Goal: Information Seeking & Learning: Learn about a topic

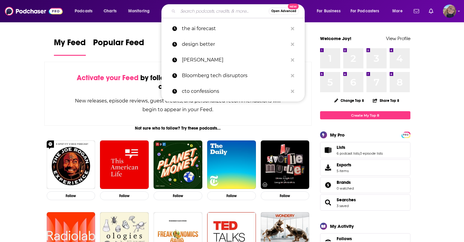
click at [187, 13] on input "Search podcasts, credits, & more..." at bounding box center [223, 11] width 91 height 10
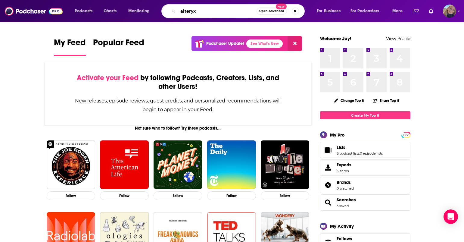
drag, startPoint x: 198, startPoint y: 12, endPoint x: 166, endPoint y: 11, distance: 32.9
click at [166, 12] on div "alteryx Open Advanced New" at bounding box center [232, 11] width 143 height 14
type input "alter everything"
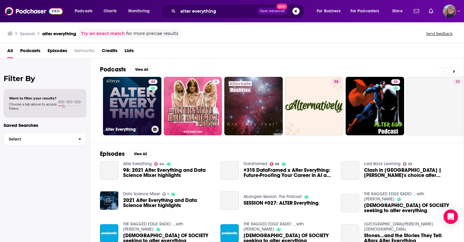
click at [123, 92] on link "44 Alter Everything" at bounding box center [132, 106] width 58 height 58
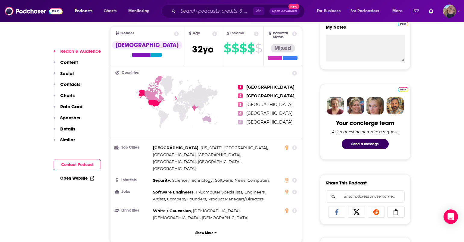
scroll to position [227, 0]
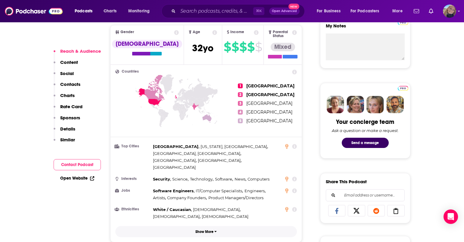
click at [206, 229] on p "Show More" at bounding box center [204, 231] width 18 height 4
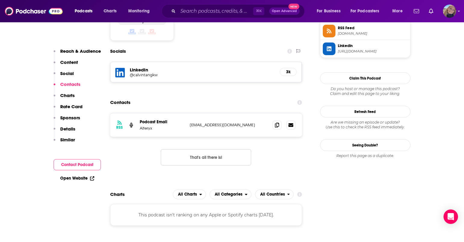
scroll to position [567, 0]
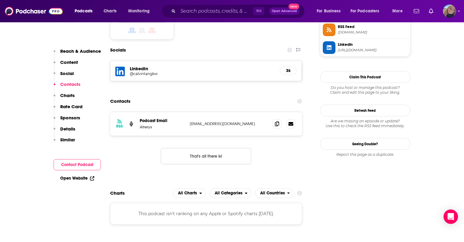
click at [139, 66] on h5 "LinkedIn" at bounding box center [202, 69] width 145 height 6
click at [139, 71] on h5 "@calvintangkw" at bounding box center [178, 73] width 96 height 5
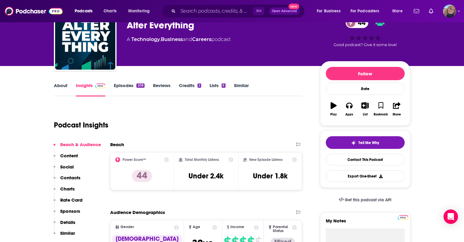
scroll to position [0, 0]
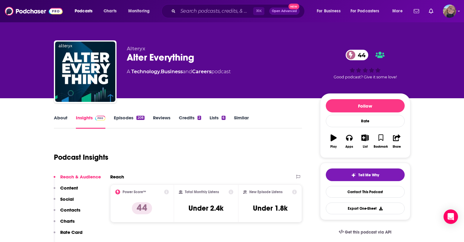
click at [126, 119] on link "Episodes 208" at bounding box center [129, 122] width 30 height 14
